Goal: Information Seeking & Learning: Learn about a topic

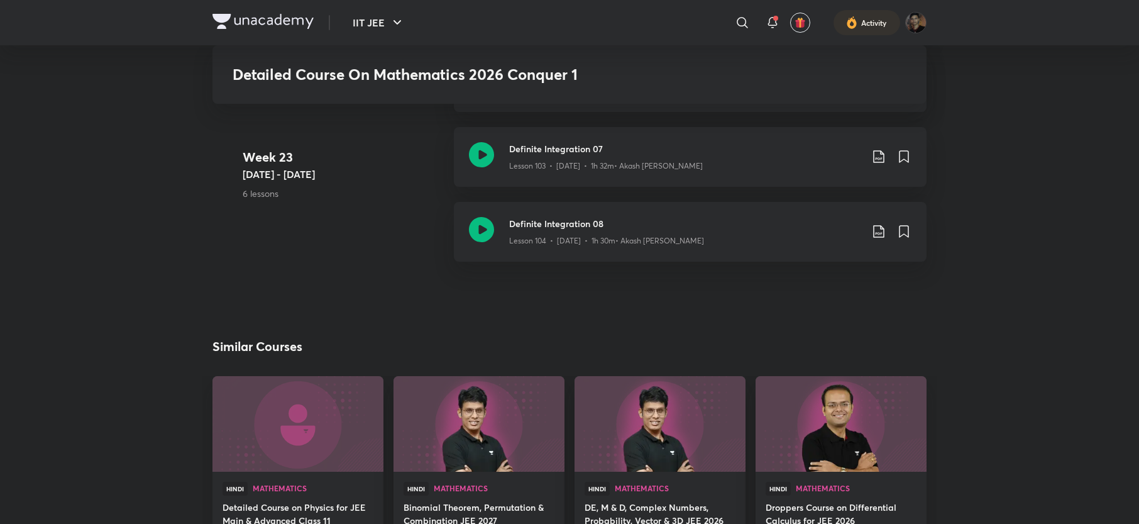
scroll to position [9528, 0]
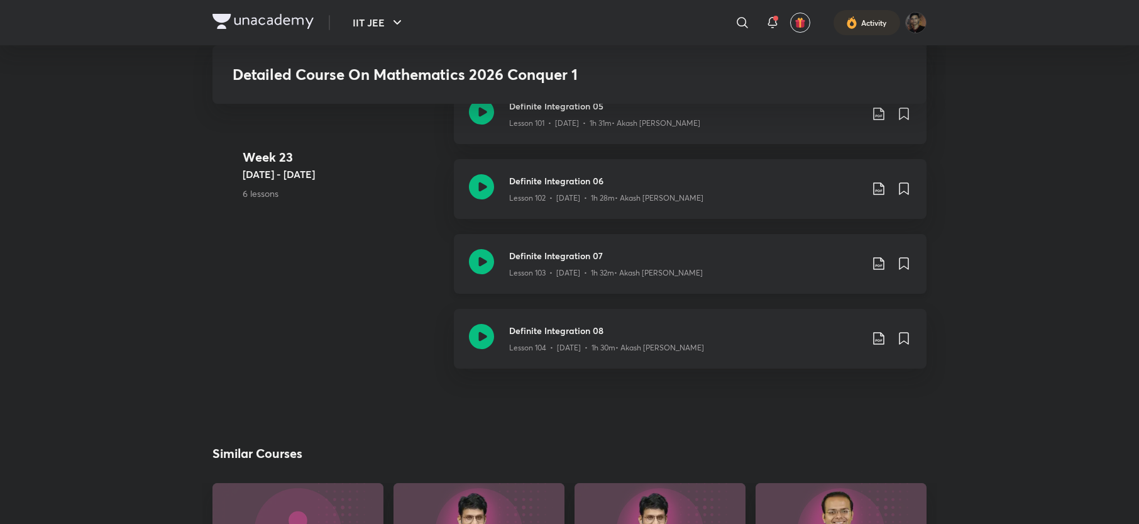
click at [876, 265] on icon at bounding box center [878, 263] width 11 height 13
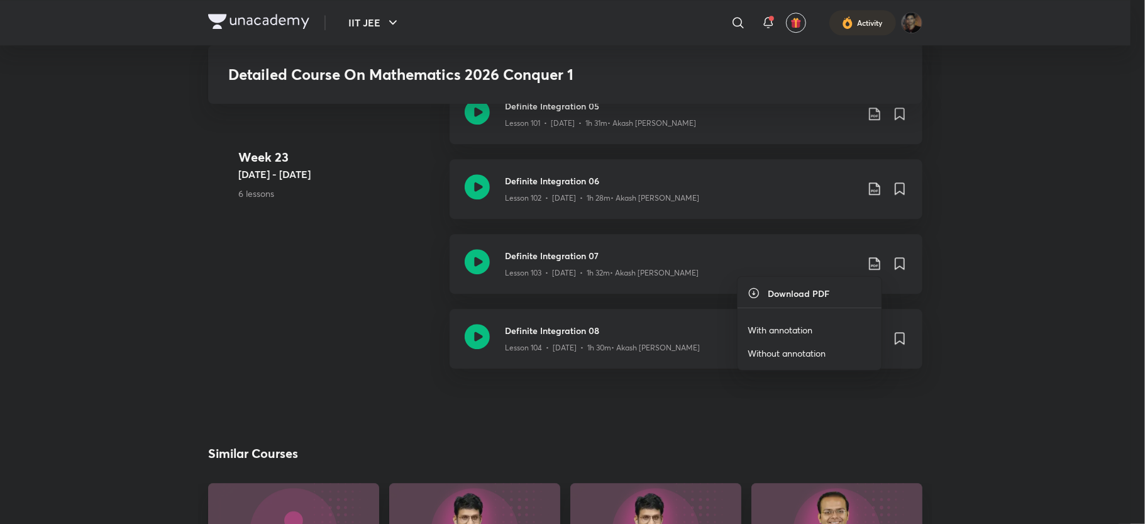
click at [343, 232] on div at bounding box center [572, 262] width 1145 height 524
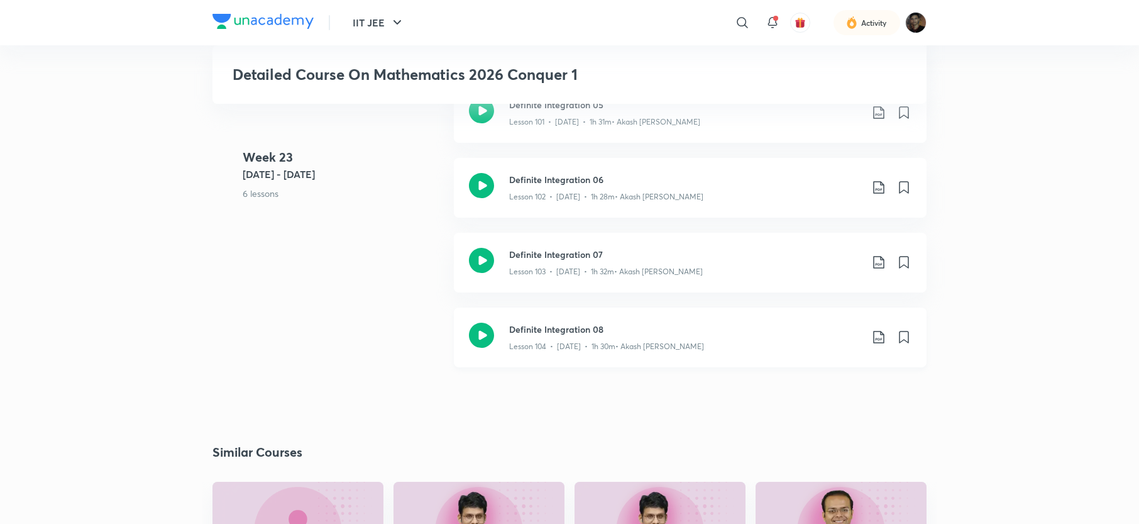
scroll to position [9551, 0]
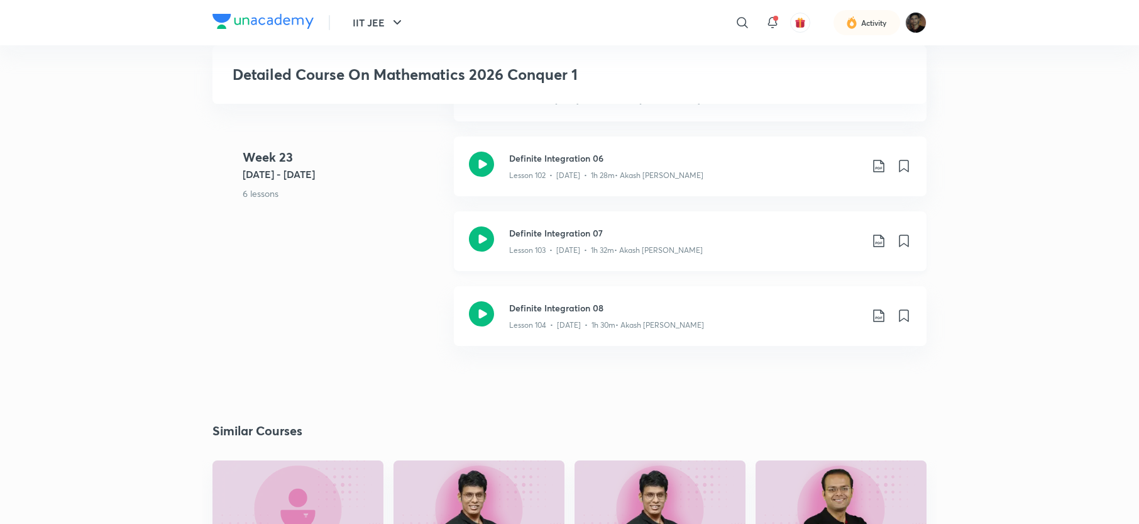
click at [874, 245] on icon at bounding box center [878, 240] width 11 height 13
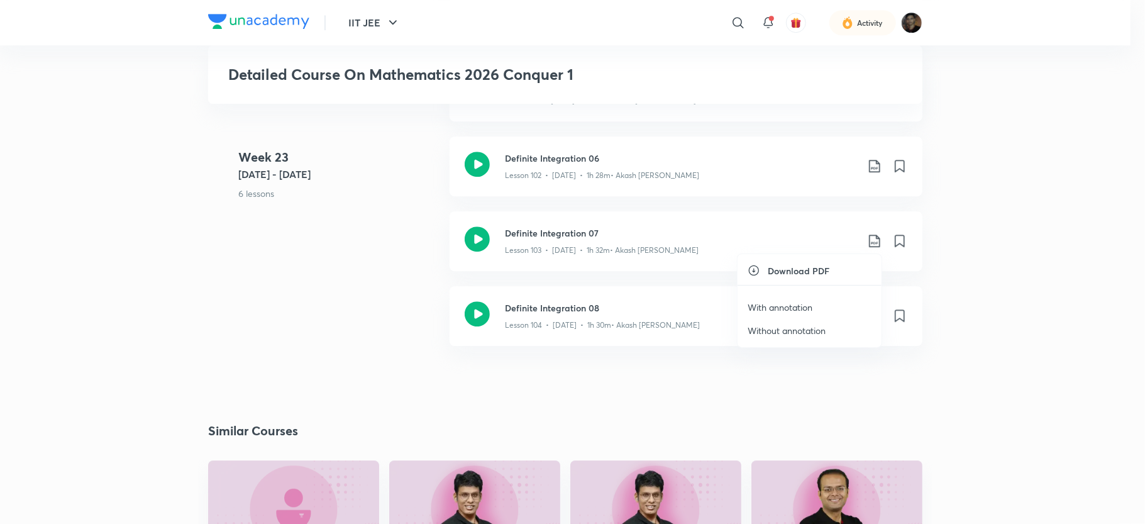
drag, startPoint x: 874, startPoint y: 245, endPoint x: 880, endPoint y: 239, distance: 8.0
click at [880, 239] on div at bounding box center [572, 262] width 1145 height 524
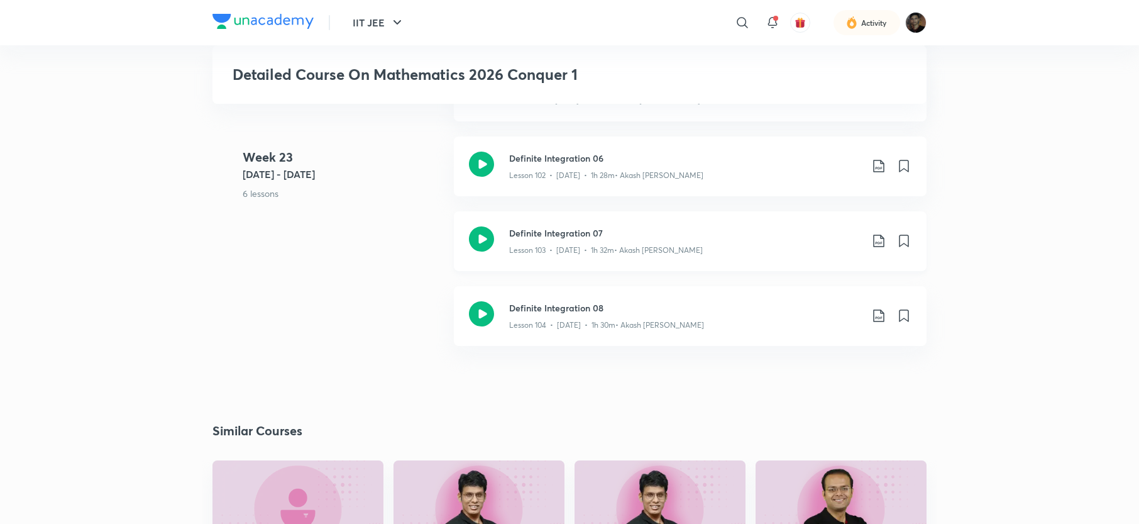
click at [875, 241] on icon at bounding box center [878, 240] width 15 height 15
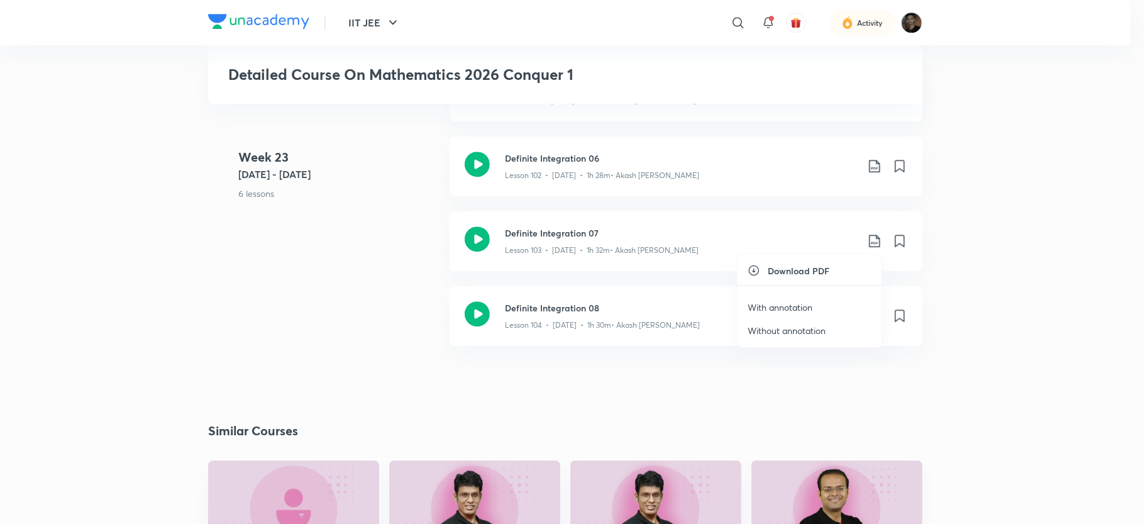
click at [790, 305] on p "With annotation" at bounding box center [779, 306] width 65 height 13
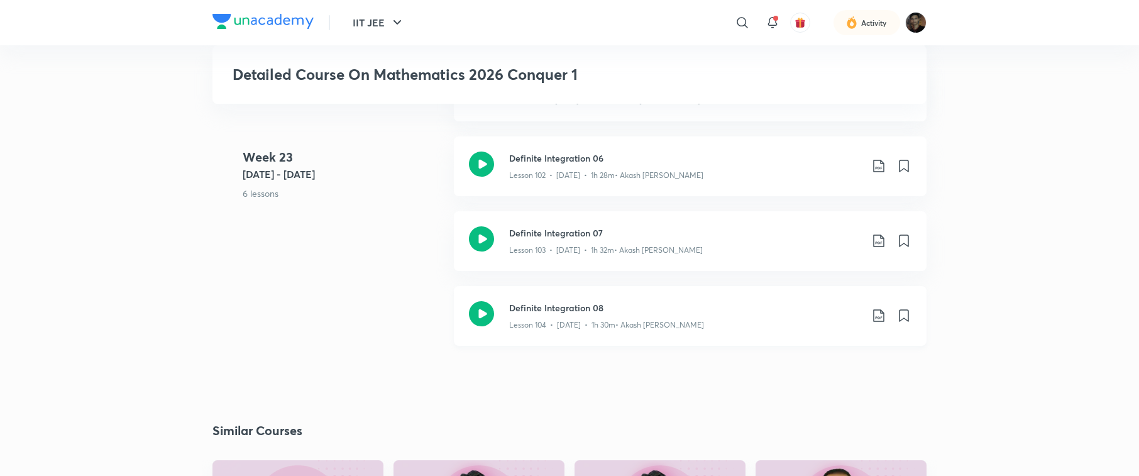
click at [881, 310] on icon at bounding box center [878, 315] width 11 height 13
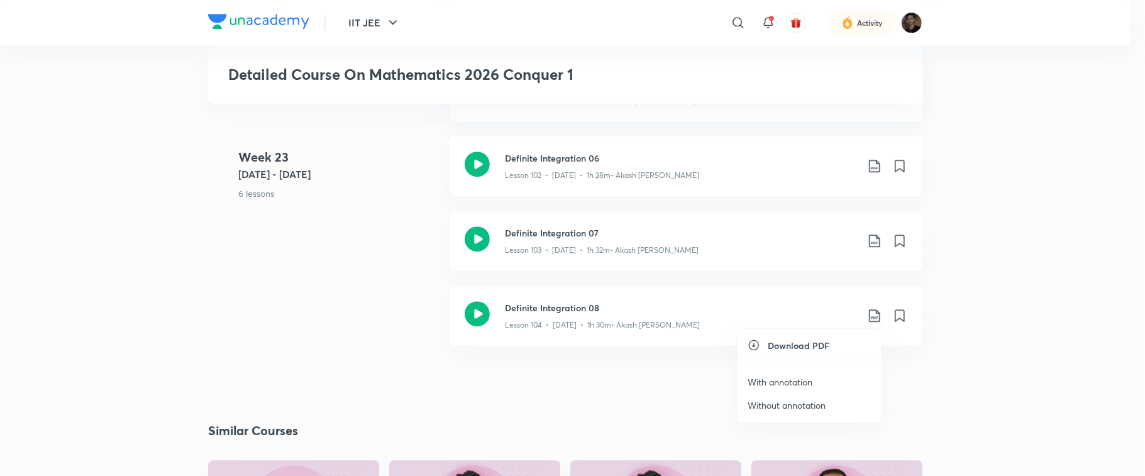
click at [790, 380] on p "With annotation" at bounding box center [779, 381] width 65 height 13
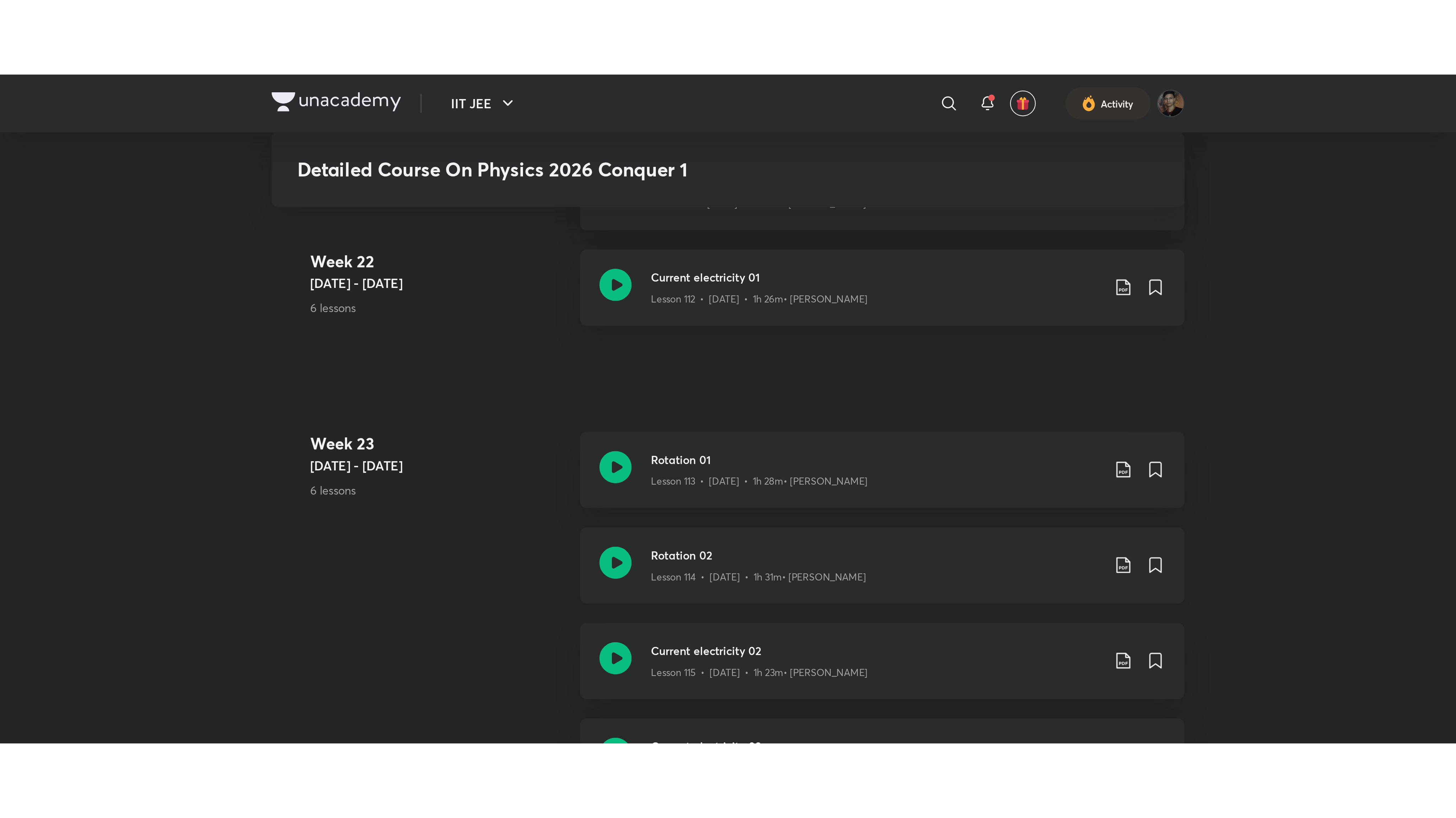
scroll to position [5808, 0]
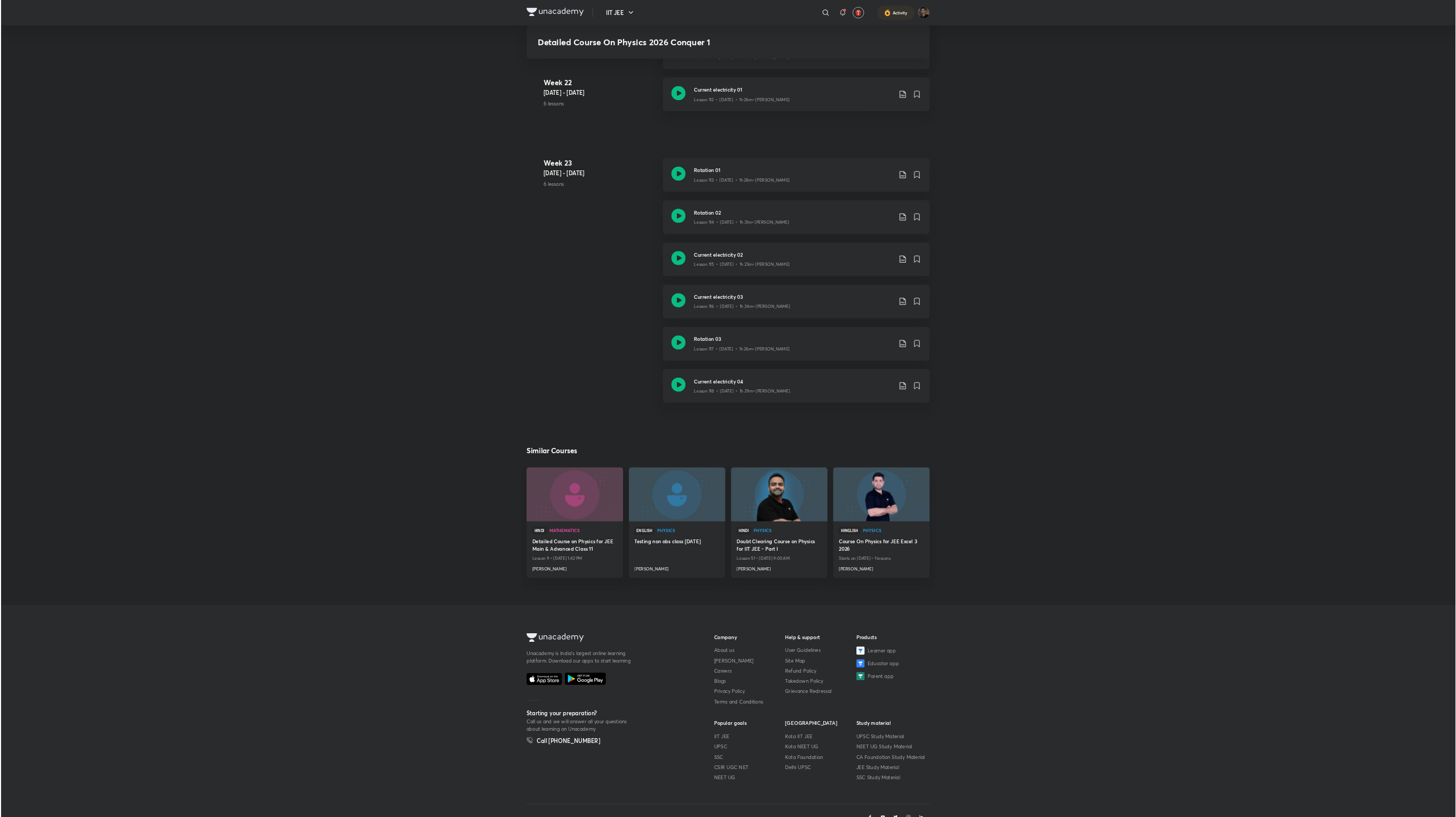
scroll to position [8338, 0]
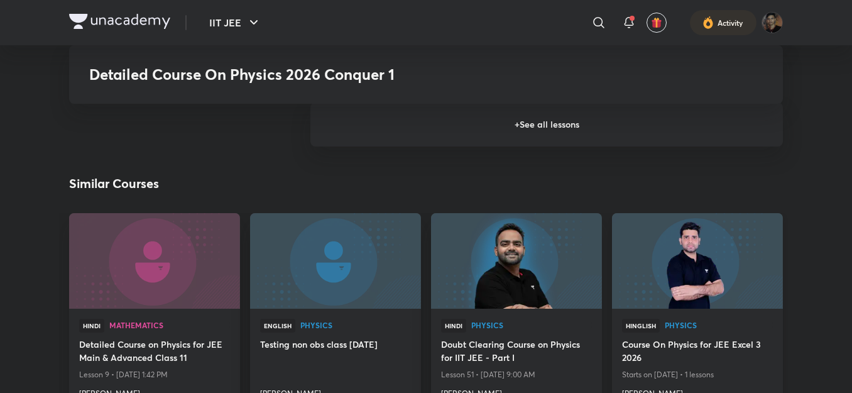
scroll to position [1169, 0]
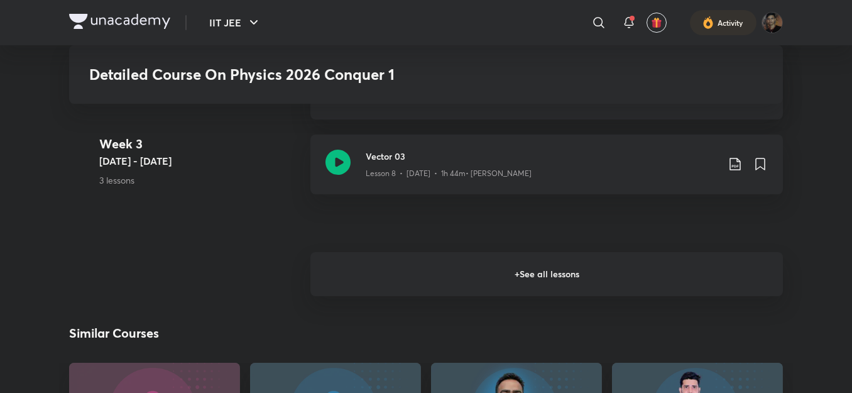
click at [567, 270] on h6 "+ See all lessons" at bounding box center [547, 274] width 473 height 44
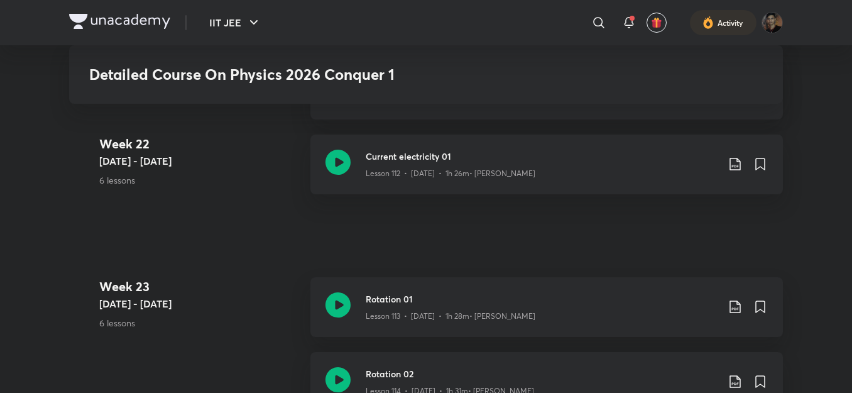
scroll to position [10228, 0]
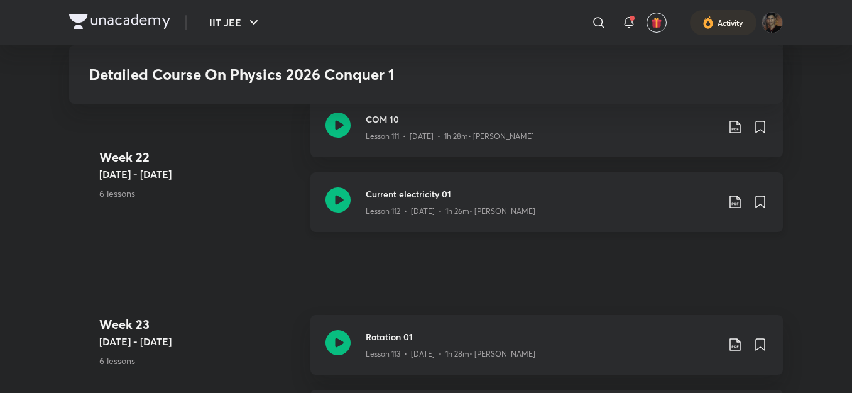
scroll to position [10261, 0]
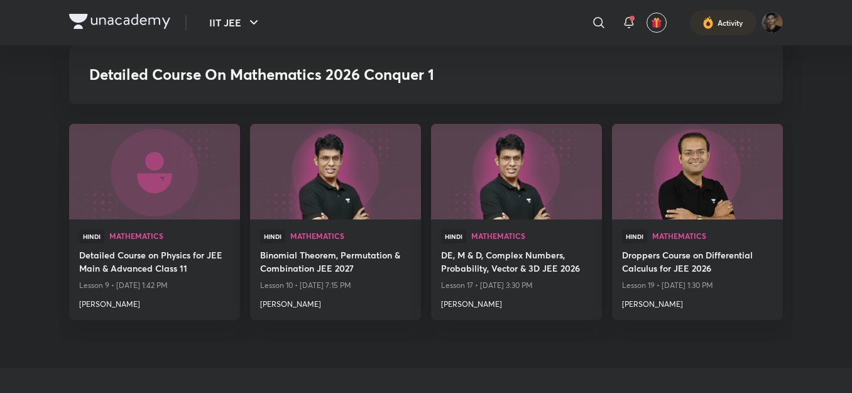
click at [708, 74] on div "Detailed Course On Mathematics 2026 Conquer 1" at bounding box center [426, 74] width 714 height 58
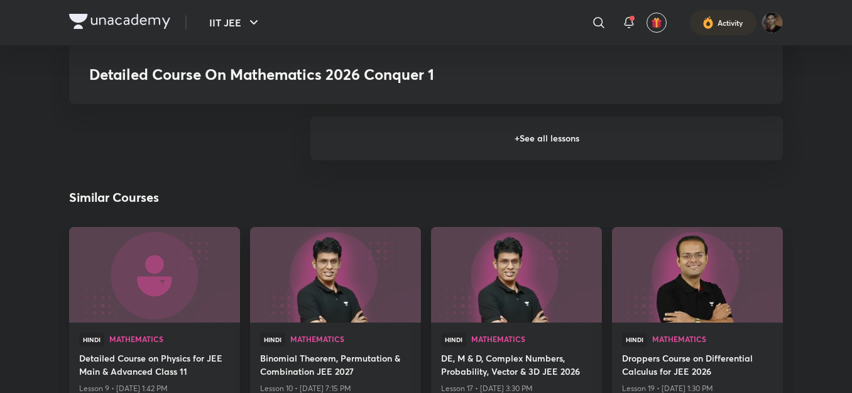
scroll to position [1393, 0]
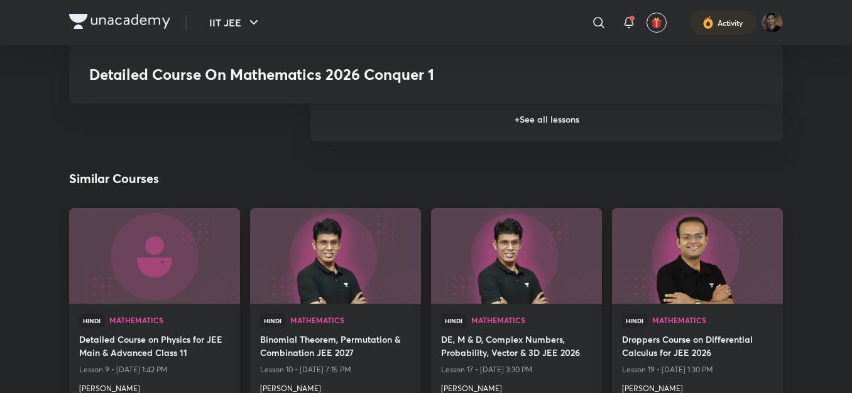
click at [487, 128] on h6 "+ See all lessons" at bounding box center [547, 119] width 473 height 44
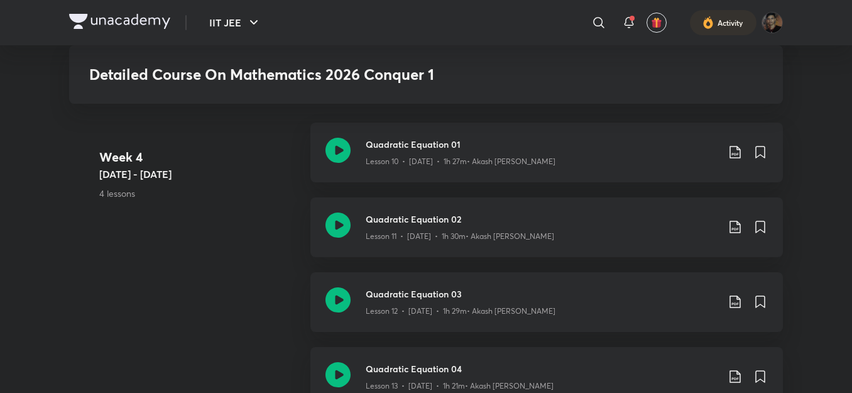
click at [487, 128] on div "Quadratic Equation 01 Lesson 10 • Apr 16 • 1h 27m • Akash Ashish Gautama" at bounding box center [547, 153] width 473 height 60
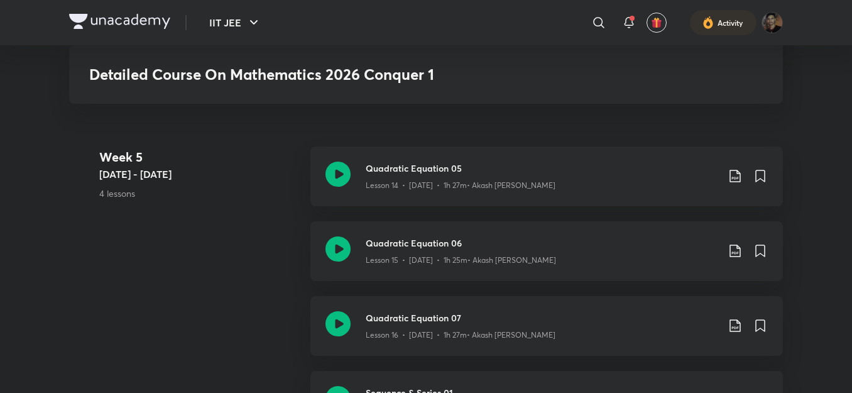
click at [289, 257] on div "Week 5 Apr 21 - 27 4 lessons Quadratic Equation 05 Lesson 14 • Apr 22 • 1h 27m …" at bounding box center [426, 295] width 714 height 299
click at [295, 250] on div "Week 5 Apr 21 - 27 4 lessons Quadratic Equation 05 Lesson 14 • Apr 22 • 1h 27m …" at bounding box center [426, 295] width 714 height 299
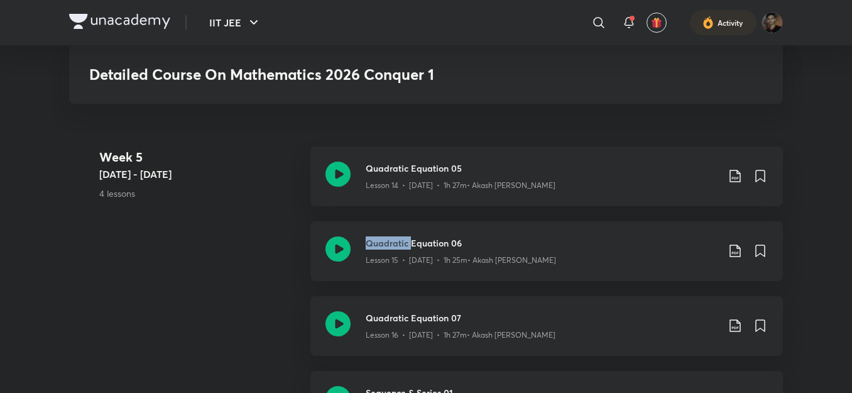
click at [295, 250] on div "Week 5 Apr 21 - 27 4 lessons Quadratic Equation 05 Lesson 14 • Apr 22 • 1h 27m …" at bounding box center [426, 295] width 714 height 299
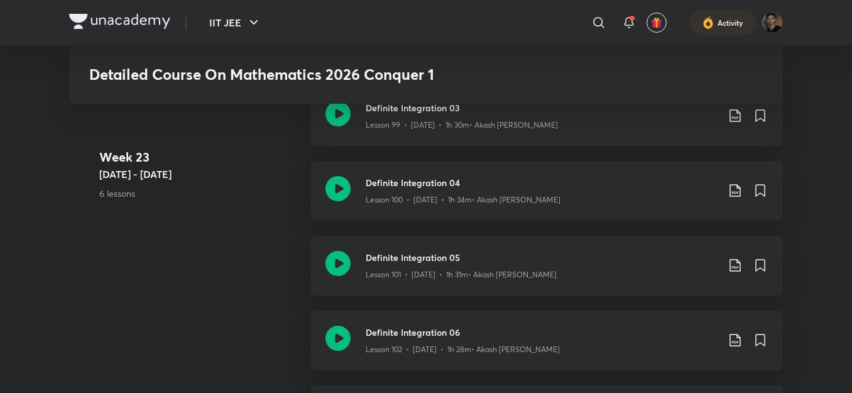
scroll to position [9720, 0]
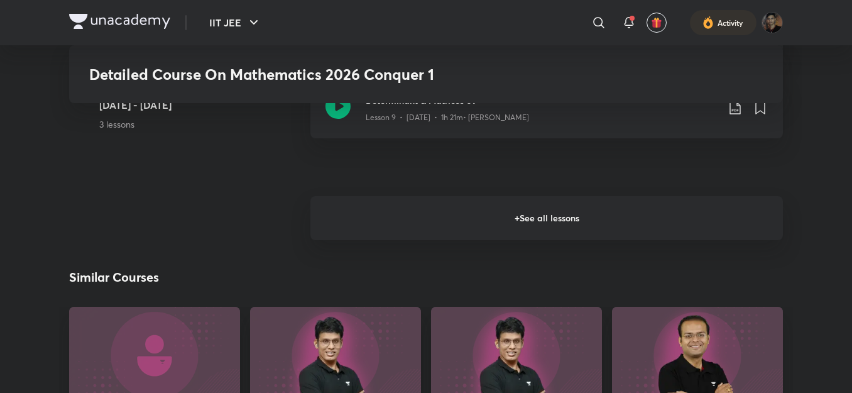
scroll to position [1303, 0]
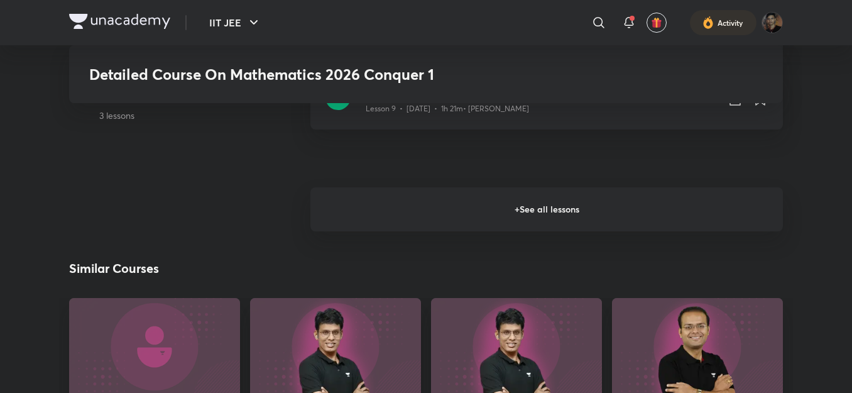
click at [349, 221] on h6 "+ See all lessons" at bounding box center [547, 209] width 473 height 44
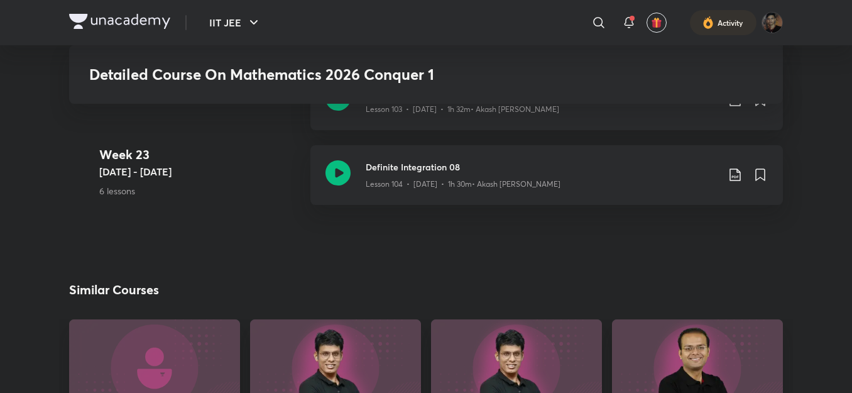
scroll to position [9690, 0]
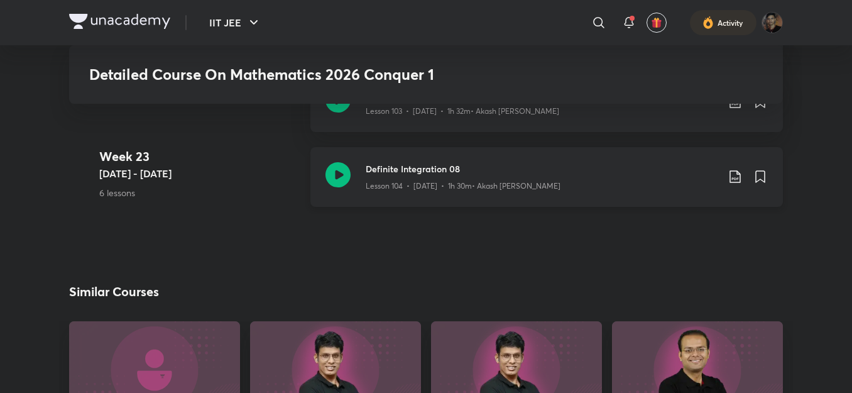
click at [446, 195] on div "Definite Integration 08 Lesson 104 • Aug 30 • 1h 30m • Akash Ashish Gautama" at bounding box center [547, 177] width 473 height 60
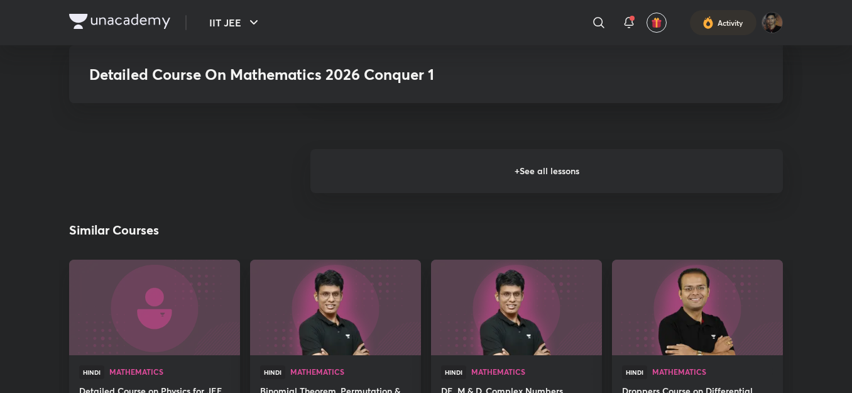
scroll to position [1230, 0]
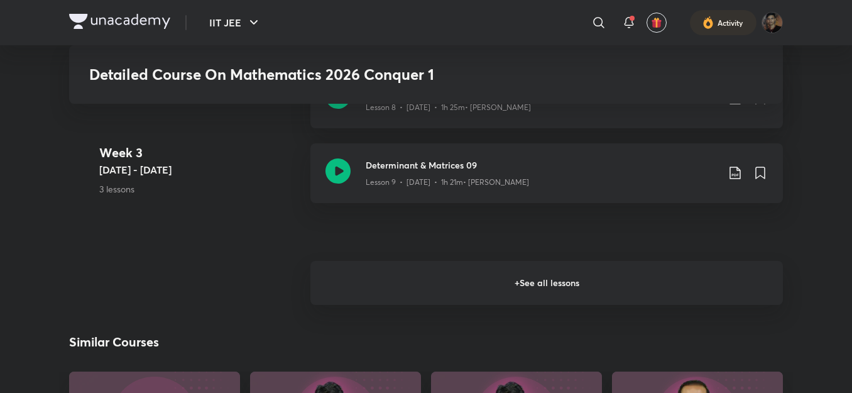
click at [502, 278] on h6 "+ See all lessons" at bounding box center [547, 283] width 473 height 44
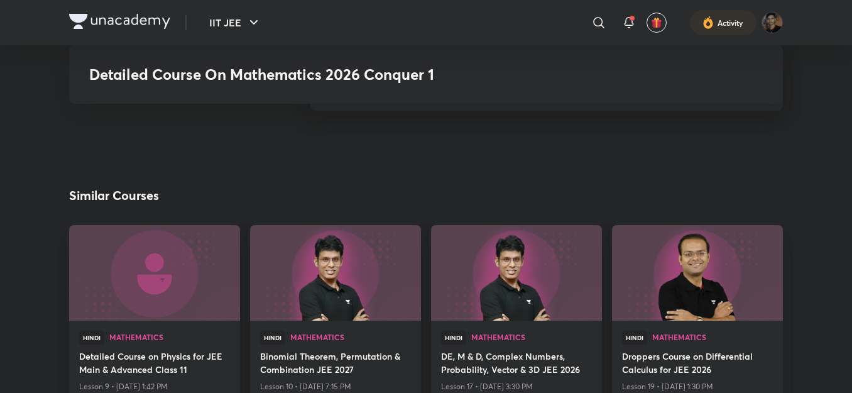
scroll to position [9677, 0]
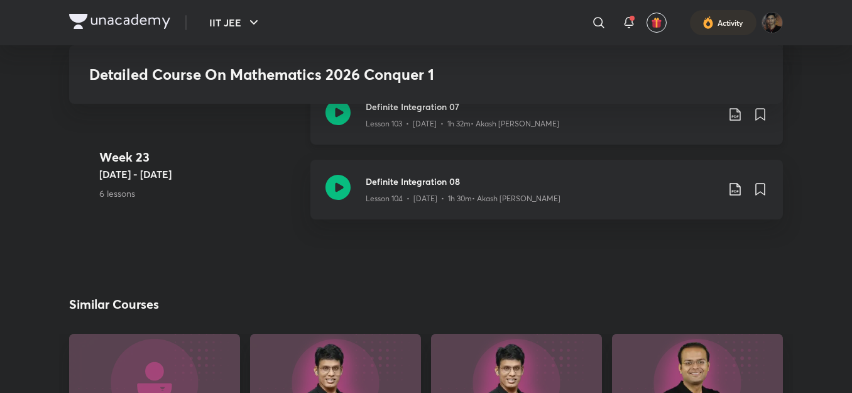
click at [449, 113] on div "Definite Integration 07 Lesson 103 • [DATE] • 1h 32m • Akash Ashish Gautama" at bounding box center [542, 115] width 352 height 30
